Goal: Information Seeking & Learning: Learn about a topic

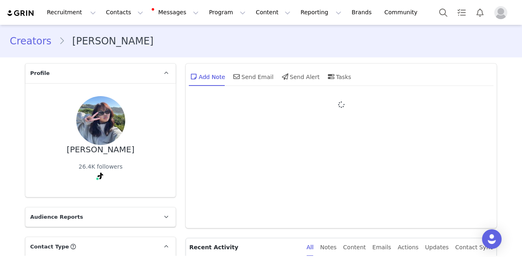
type input "+1 ([GEOGRAPHIC_DATA])"
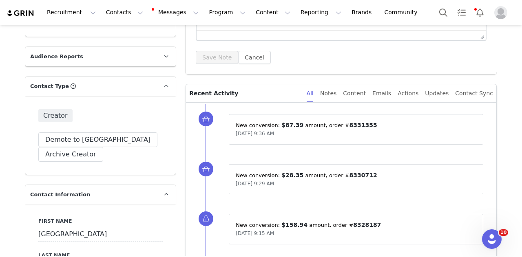
scroll to position [122, 0]
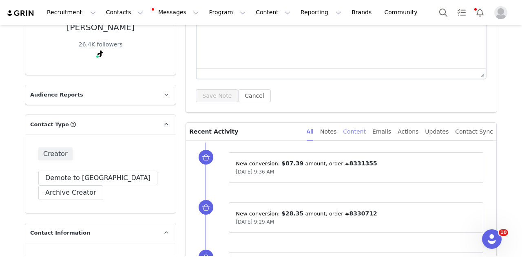
click at [359, 129] on div "Content" at bounding box center [354, 132] width 23 height 18
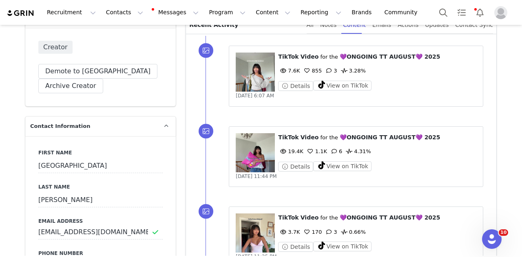
scroll to position [163, 0]
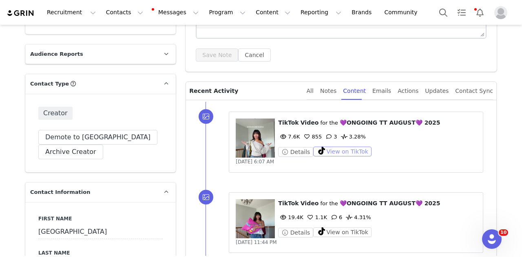
click at [345, 153] on button "View on TikTok" at bounding box center [342, 152] width 58 height 10
click at [347, 227] on button "View on TikTok" at bounding box center [342, 232] width 58 height 10
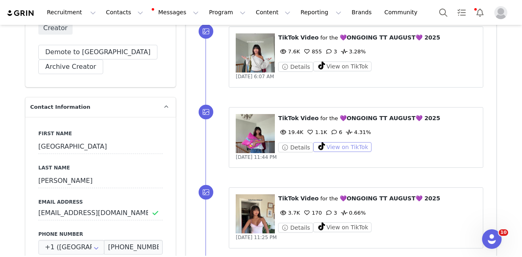
scroll to position [285, 0]
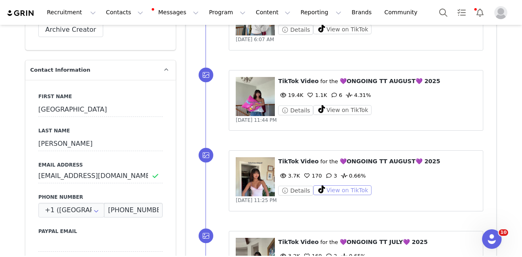
click at [342, 187] on button "View on TikTok" at bounding box center [342, 190] width 58 height 10
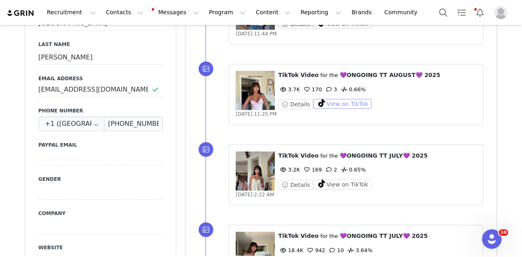
scroll to position [408, 0]
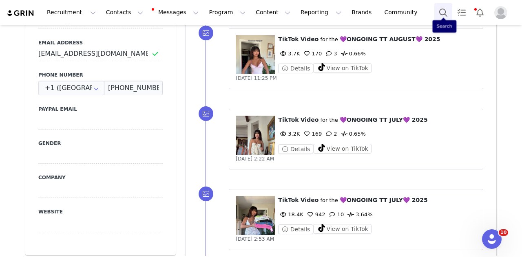
click at [445, 12] on button "Search" at bounding box center [443, 12] width 18 height 18
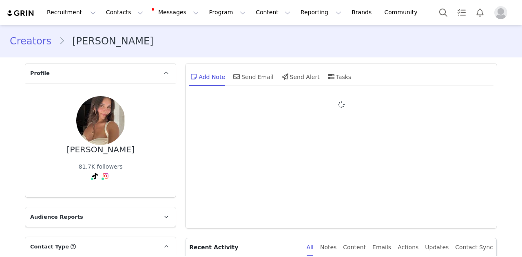
type input "+1 ([GEOGRAPHIC_DATA])"
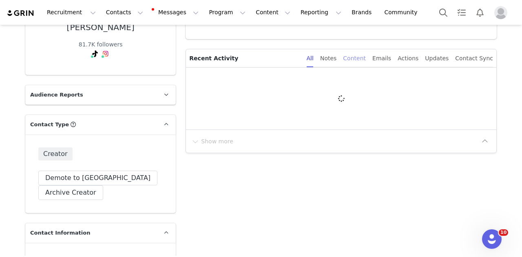
click at [366, 59] on div "Content" at bounding box center [354, 58] width 23 height 18
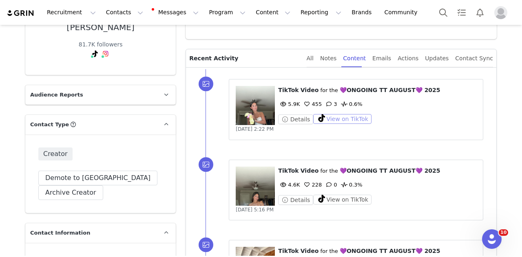
click at [350, 116] on button "View on TikTok" at bounding box center [342, 119] width 58 height 10
click at [325, 202] on button "View on TikTok" at bounding box center [342, 200] width 58 height 10
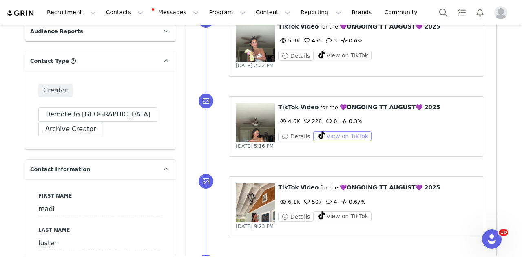
scroll to position [204, 0]
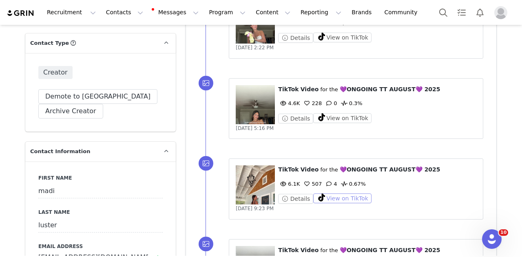
click at [336, 198] on button "View on TikTok" at bounding box center [342, 199] width 58 height 10
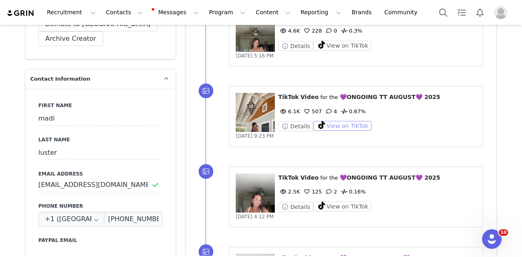
scroll to position [326, 0]
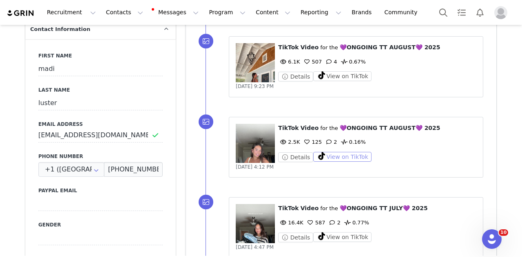
click at [353, 156] on button "View on TikTok" at bounding box center [342, 157] width 58 height 10
